Goal: Find specific page/section: Find specific page/section

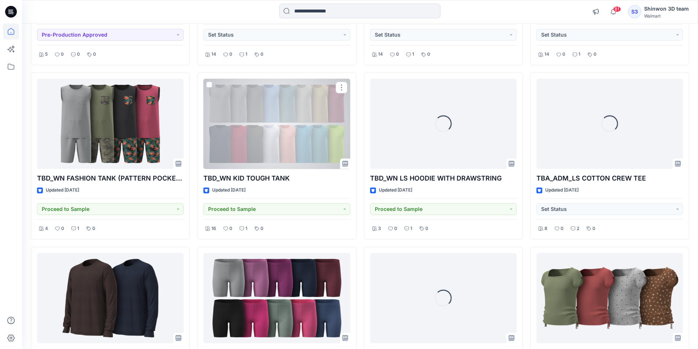
scroll to position [561, 0]
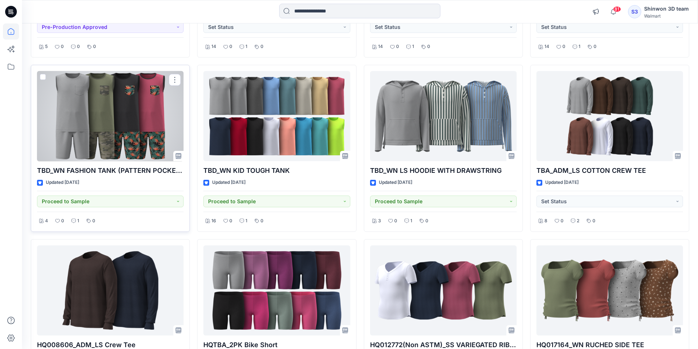
click at [137, 117] on div at bounding box center [110, 116] width 147 height 90
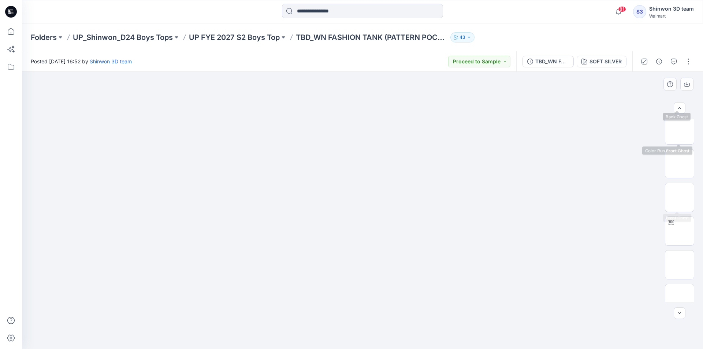
scroll to position [293, 0]
click at [680, 279] on img at bounding box center [680, 279] width 0 height 0
click at [586, 218] on div at bounding box center [362, 210] width 681 height 277
click at [76, 162] on div at bounding box center [362, 210] width 681 height 277
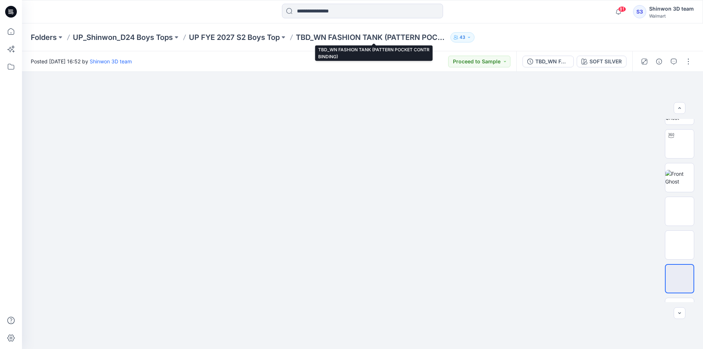
click at [382, 39] on p "TBD_WN FASHION TANK (PATTERN POCKET CONTR BINDING)" at bounding box center [372, 37] width 152 height 10
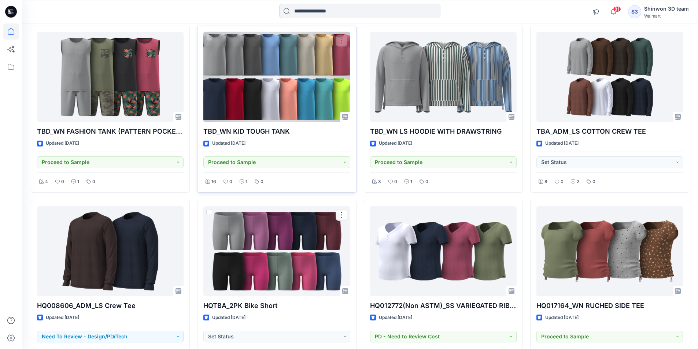
scroll to position [488, 0]
